Goal: Task Accomplishment & Management: Manage account settings

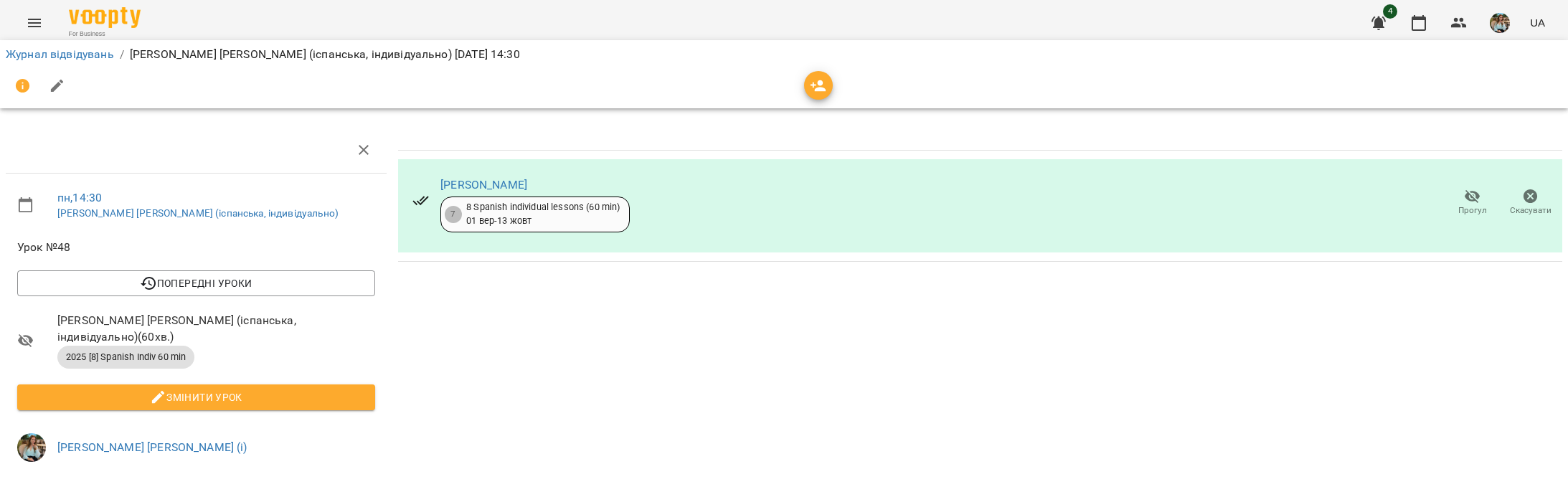
click at [1507, 25] on img "button" at bounding box center [1500, 22] width 21 height 20
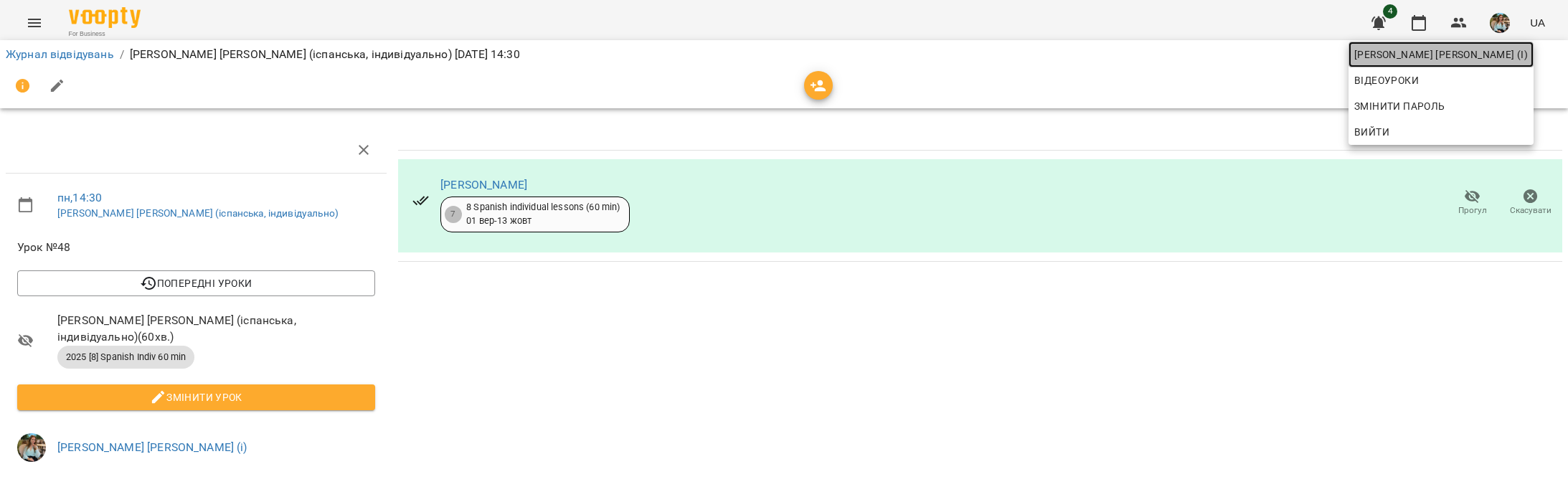
click at [1464, 62] on span "[PERSON_NAME] [PERSON_NAME] (і)" at bounding box center [1441, 54] width 174 height 17
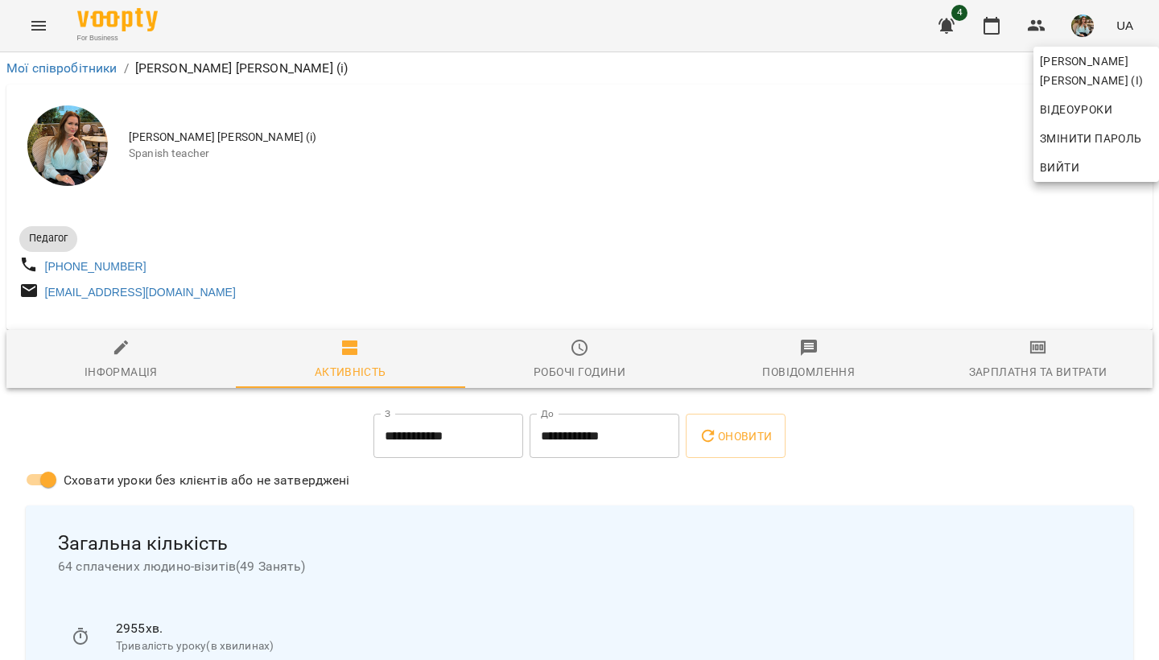
click at [427, 146] on div at bounding box center [579, 330] width 1159 height 660
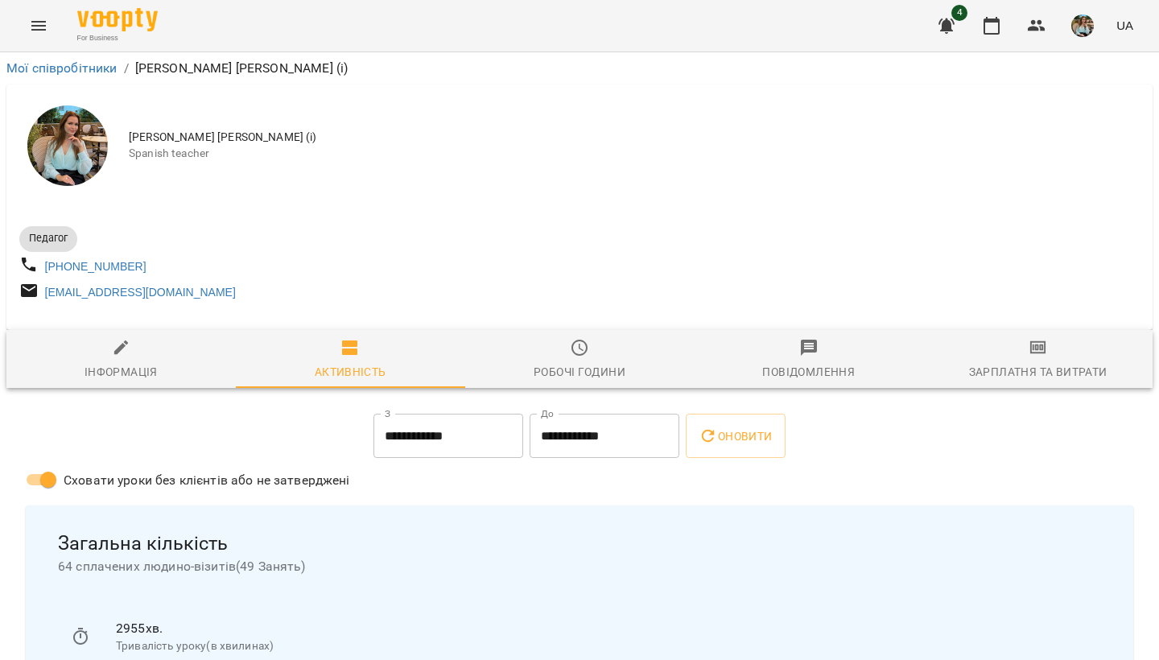
click at [1102, 24] on button "button" at bounding box center [1083, 26] width 42 height 42
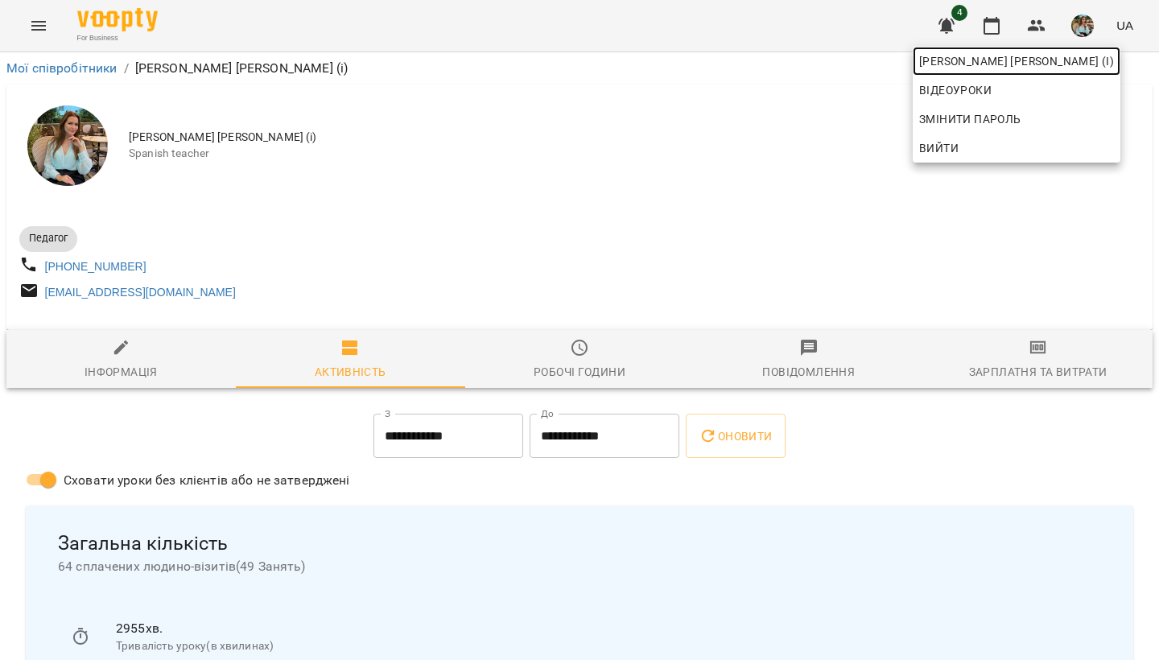
click at [1041, 64] on span "[PERSON_NAME] [PERSON_NAME] (і)" at bounding box center [1016, 61] width 195 height 19
click at [664, 251] on div at bounding box center [579, 330] width 1159 height 660
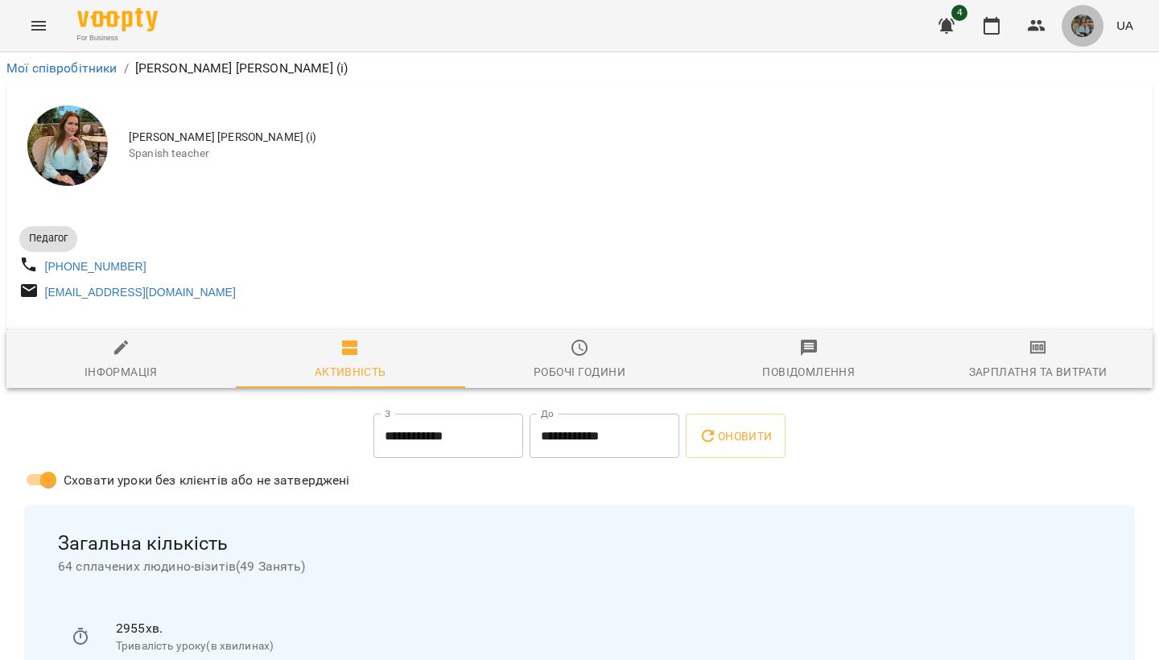
click at [1082, 27] on img "button" at bounding box center [1082, 25] width 23 height 23
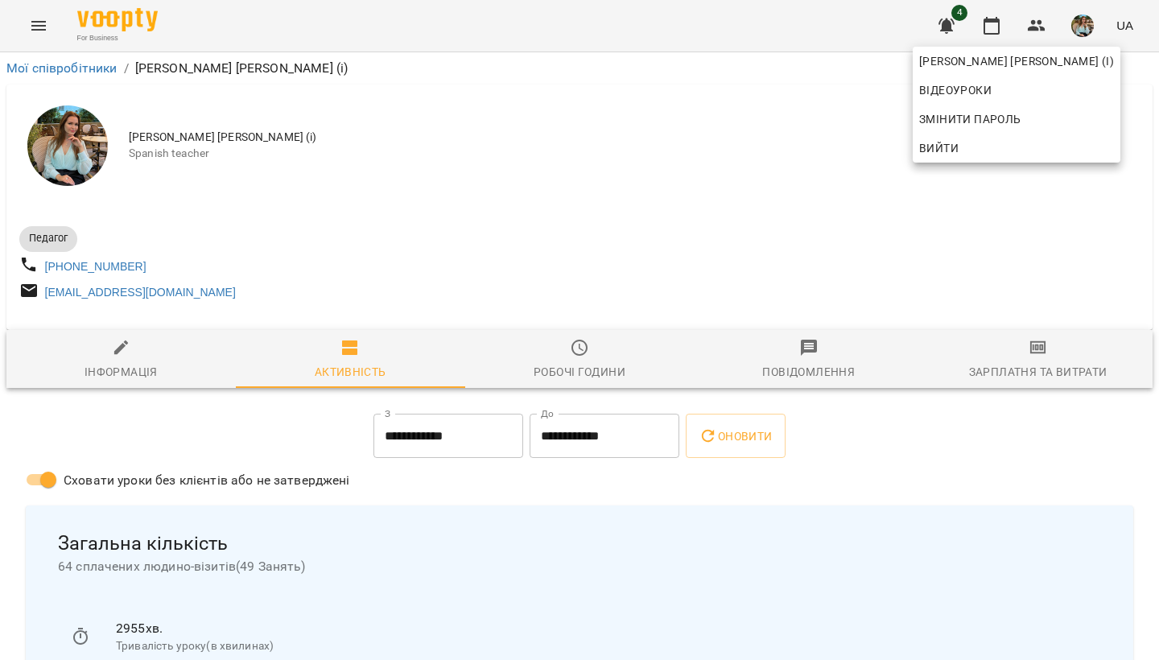
click at [989, 20] on div at bounding box center [579, 330] width 1159 height 660
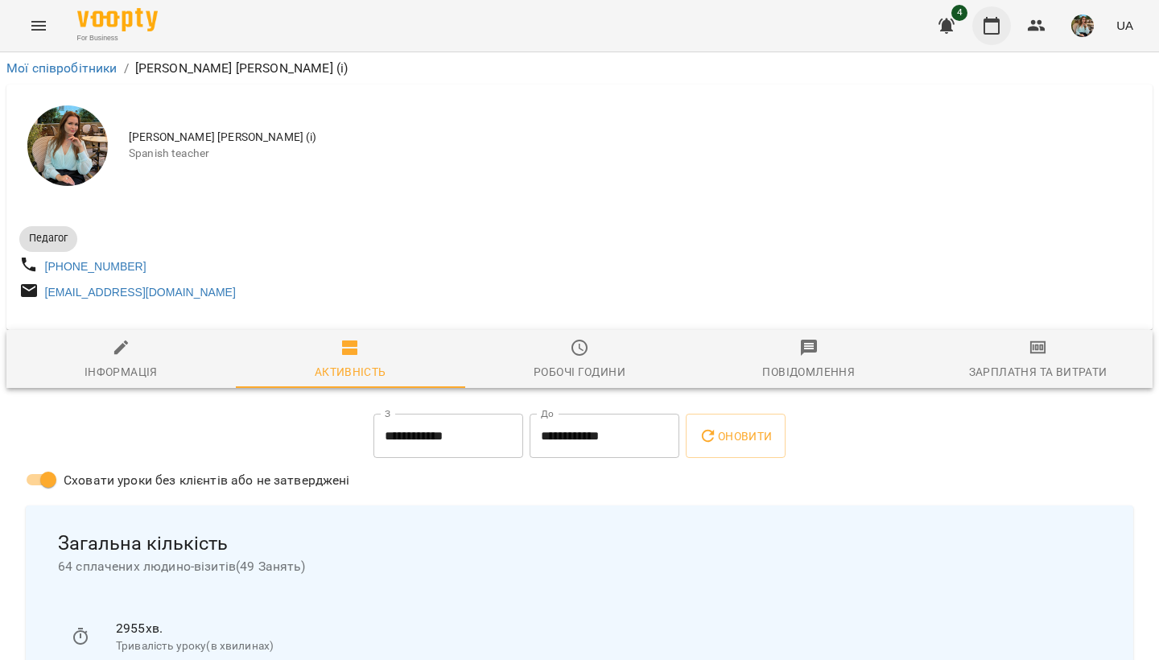
click at [991, 27] on icon "button" at bounding box center [991, 25] width 19 height 19
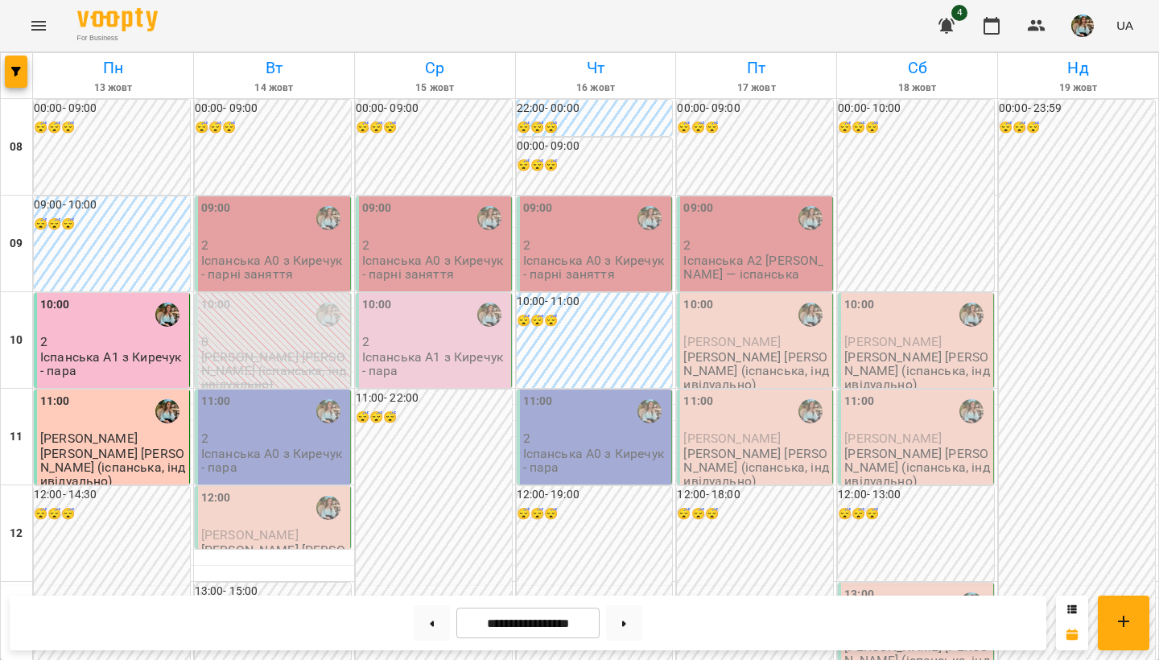
scroll to position [608, 0]
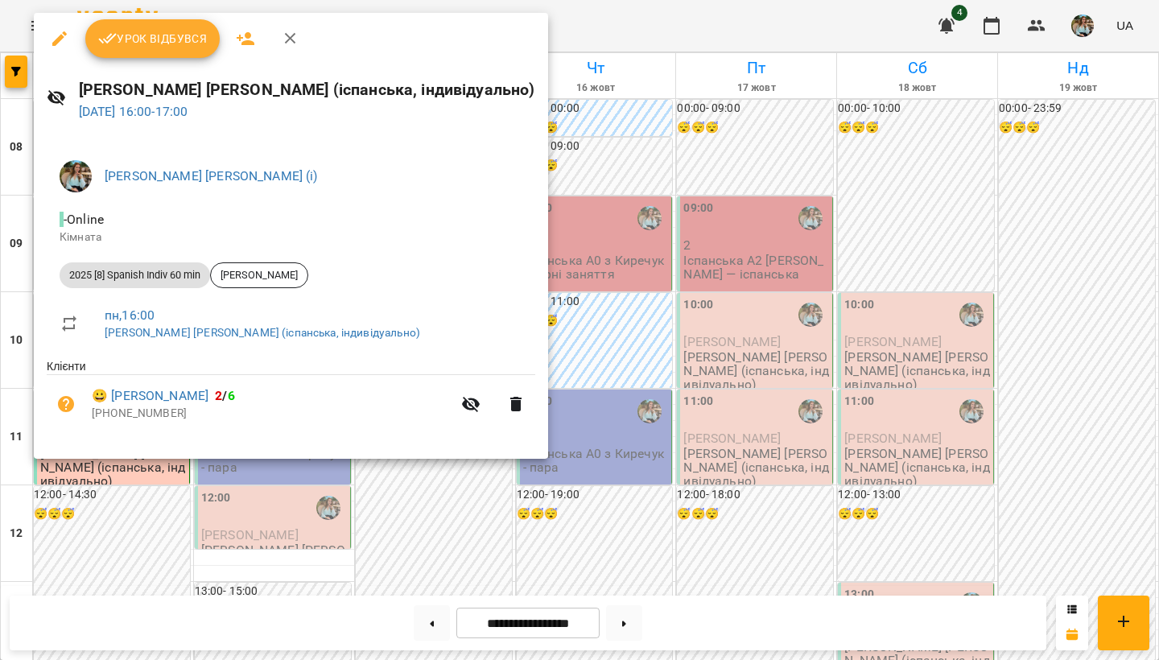
click at [149, 21] on button "Урок відбувся" at bounding box center [152, 38] width 135 height 39
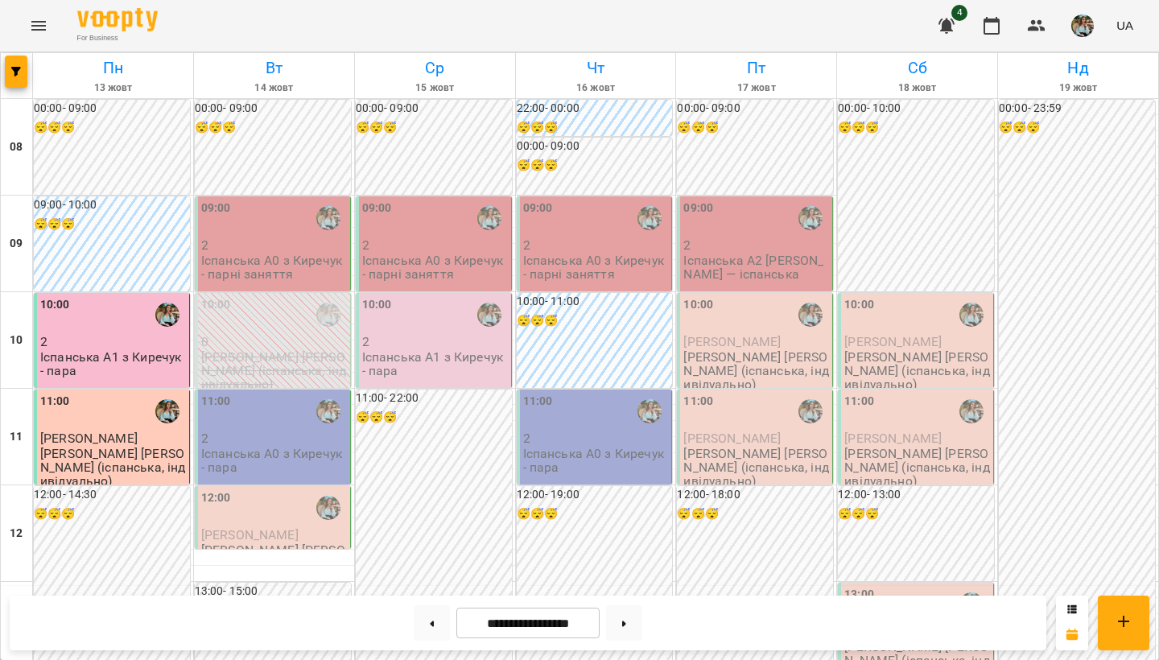
scroll to position [737, 0]
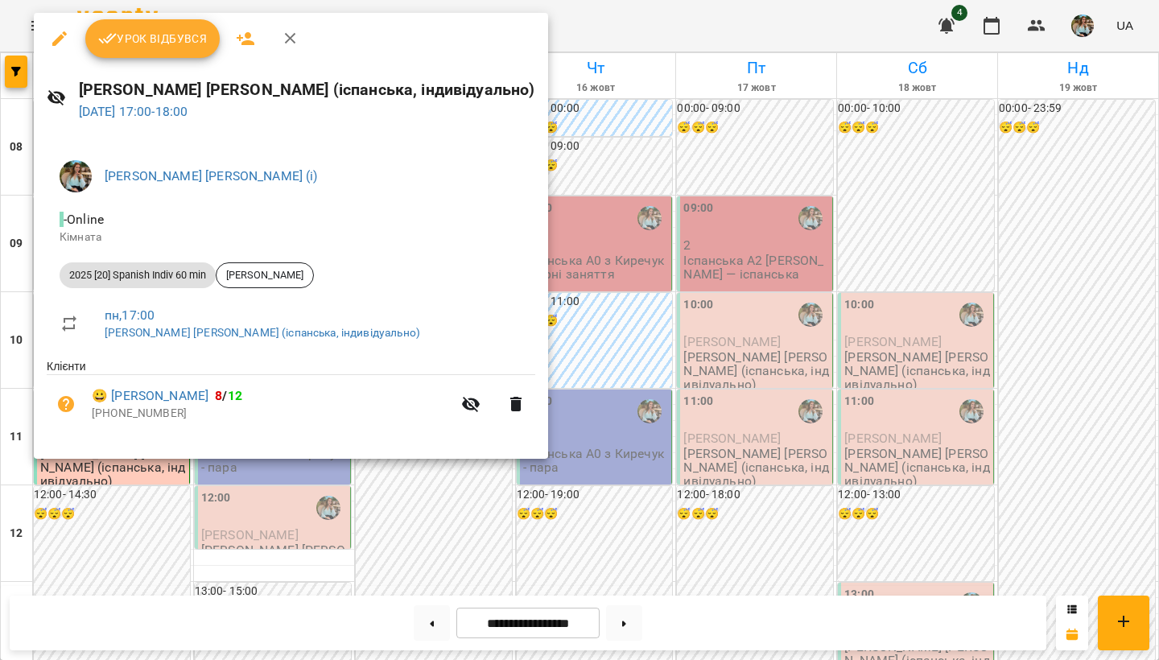
click at [168, 38] on span "Урок відбувся" at bounding box center [152, 38] width 109 height 19
